Goal: Task Accomplishment & Management: Manage account settings

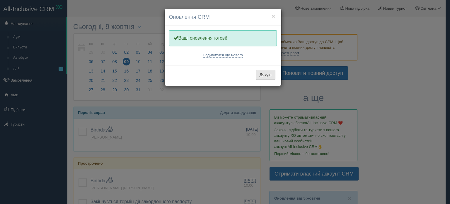
click at [267, 73] on button "Дякую" at bounding box center [266, 75] width 20 height 10
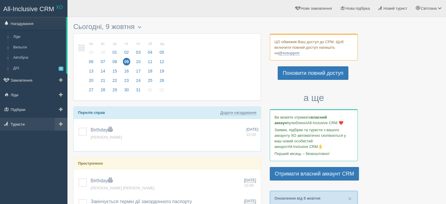
click at [28, 123] on link "Туристи" at bounding box center [33, 123] width 67 height 13
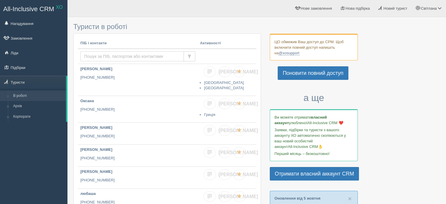
click at [122, 57] on input "text" at bounding box center [131, 56] width 103 height 10
type input "herasim"
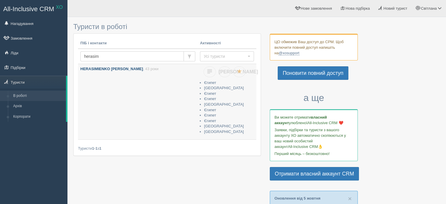
click at [126, 96] on link "HERASIMIENKO SVITLANA , 43 роки" at bounding box center [138, 101] width 120 height 75
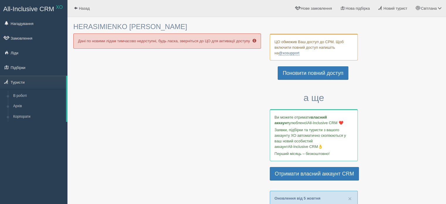
click at [76, 6] on span at bounding box center [76, 8] width 4 height 4
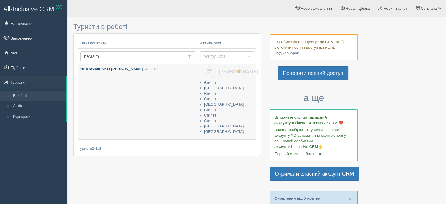
click at [141, 78] on link "HERASIMIENKO [PERSON_NAME] , 43 роки" at bounding box center [138, 101] width 120 height 75
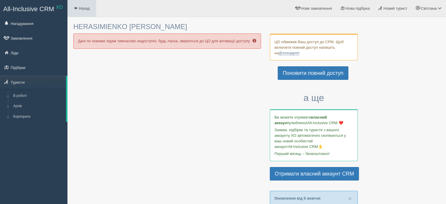
click at [76, 7] on span at bounding box center [76, 8] width 4 height 4
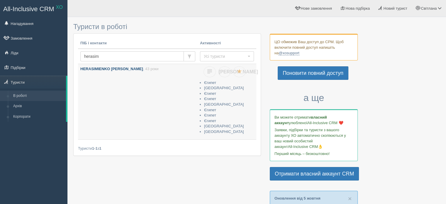
click at [151, 83] on link "HERASIMIENKO [PERSON_NAME] , 43 роки" at bounding box center [138, 101] width 120 height 75
